Goal: Transaction & Acquisition: Purchase product/service

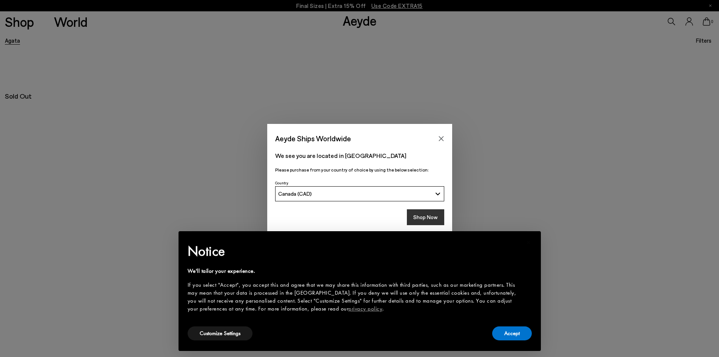
click at [422, 218] on button "Shop Now" at bounding box center [425, 217] width 37 height 16
click at [510, 334] on button "Accept" at bounding box center [512, 333] width 40 height 14
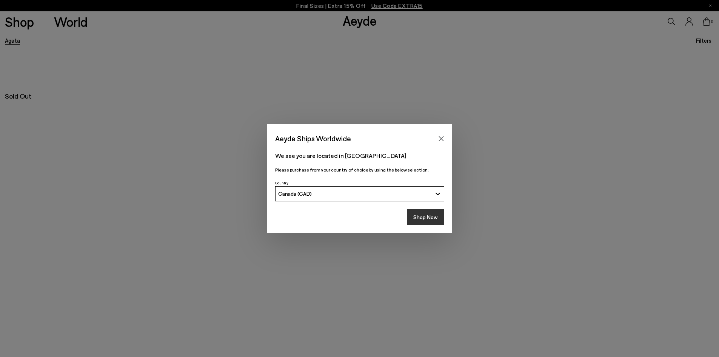
click at [423, 216] on button "Shop Now" at bounding box center [425, 217] width 37 height 16
